Goal: Answer question/provide support

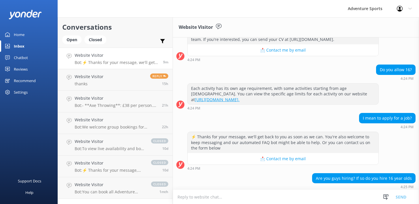
scroll to position [131, 0]
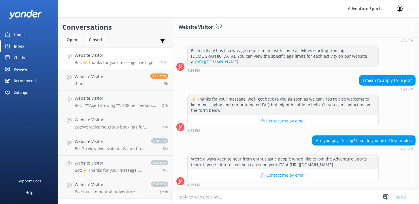
click at [201, 197] on textarea at bounding box center [296, 197] width 246 height 14
click at [203, 198] on textarea at bounding box center [296, 197] width 246 height 14
type textarea "W"
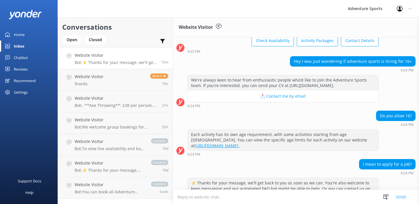
scroll to position [0, 0]
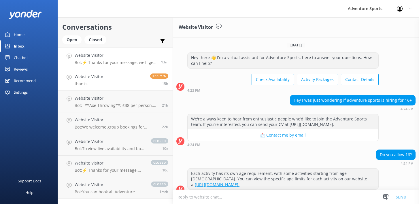
click at [109, 82] on link "Website Visitor thanks Reply 15h" at bounding box center [115, 80] width 115 height 22
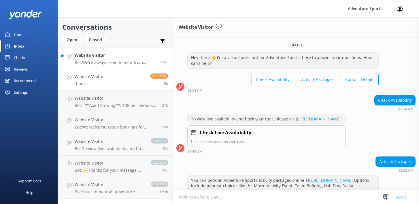
click at [120, 62] on p "Bot: We're always keen to hear from enthusiastic people who’d like to join the …" at bounding box center [116, 62] width 82 height 5
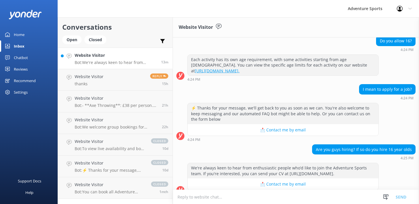
scroll to position [131, 0]
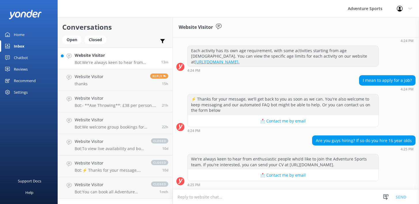
click at [194, 196] on textarea at bounding box center [296, 197] width 246 height 14
click at [117, 125] on p "Bot: We welcome group bookings for occasions like stag dos and can help tailor …" at bounding box center [116, 127] width 83 height 5
